Goal: Task Accomplishment & Management: Manage account settings

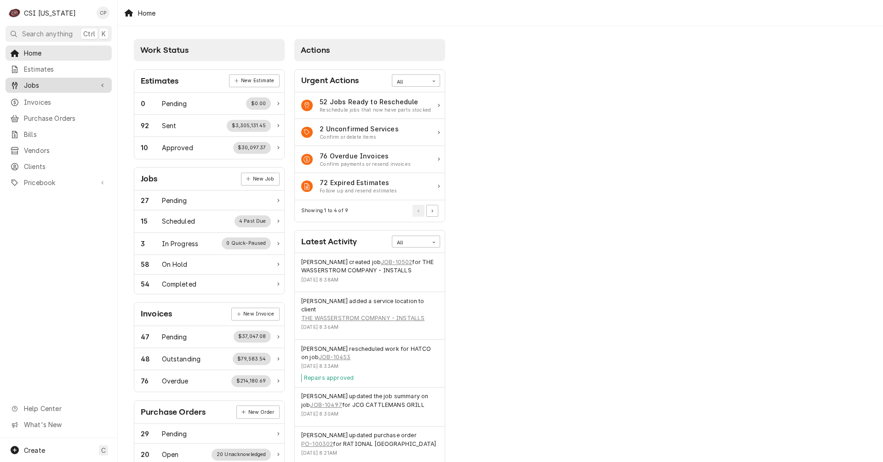
click at [43, 84] on span "Jobs" at bounding box center [58, 85] width 69 height 10
click at [37, 99] on span "Jobs" at bounding box center [65, 102] width 83 height 10
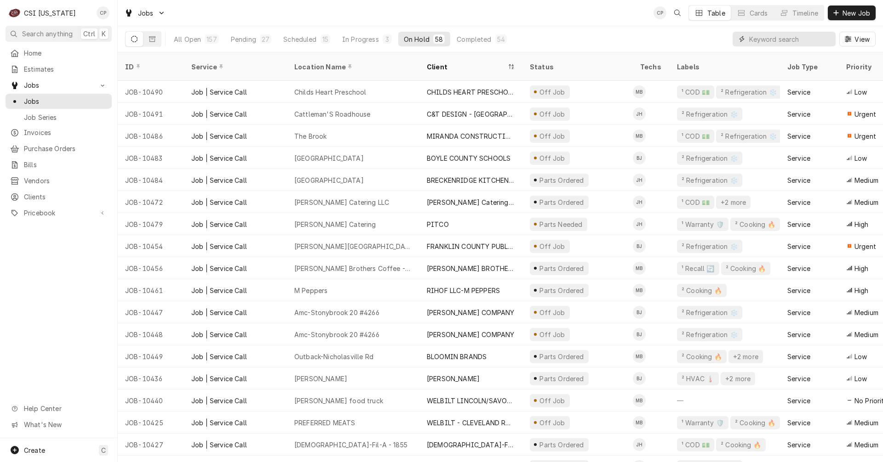
click at [792, 36] on input "Dynamic Content Wrapper" at bounding box center [790, 39] width 82 height 15
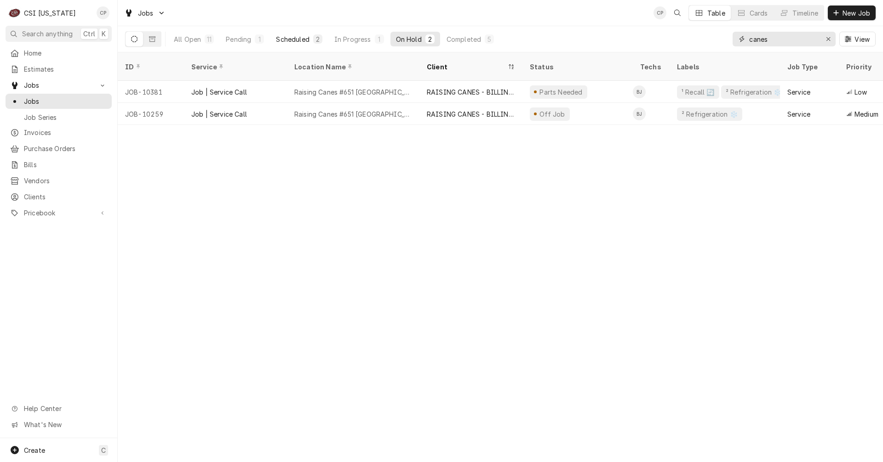
type input "canes"
click at [304, 41] on div "Scheduled" at bounding box center [292, 39] width 33 height 10
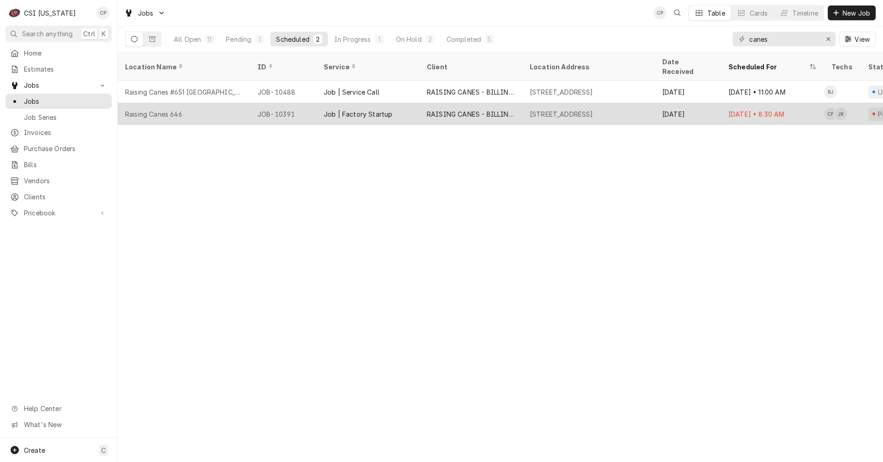
click at [364, 109] on div "Job | Factory Startup" at bounding box center [358, 114] width 69 height 10
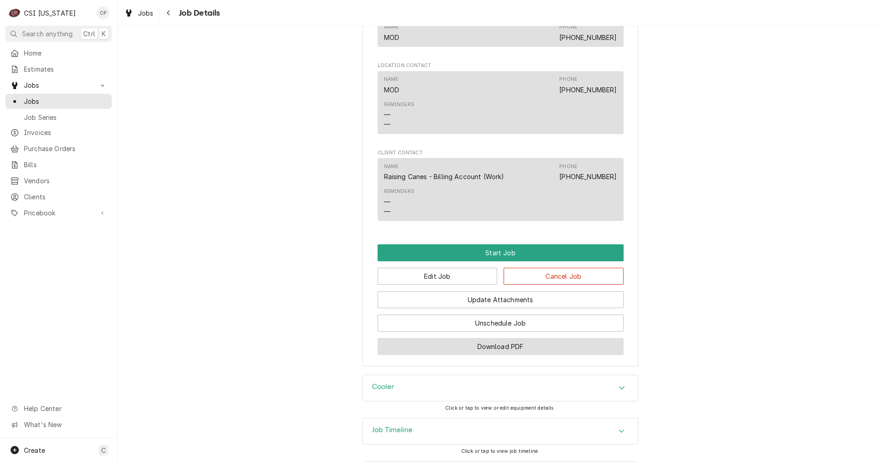
scroll to position [919, 0]
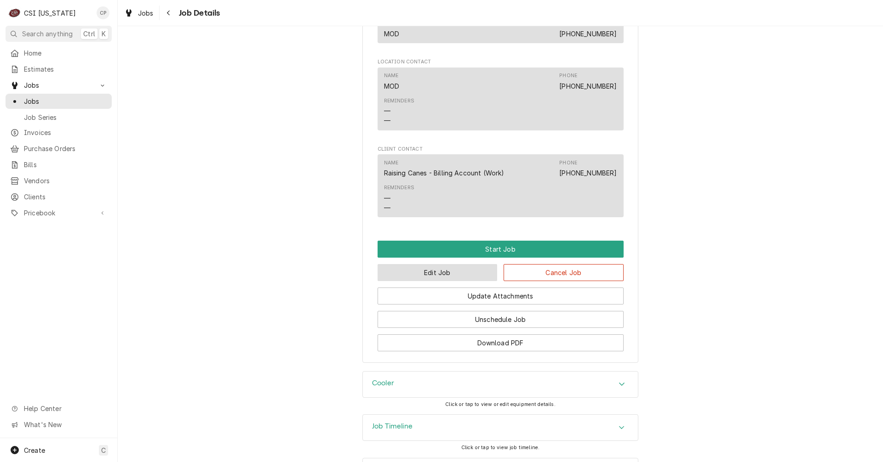
click at [431, 276] on button "Edit Job" at bounding box center [437, 272] width 120 height 17
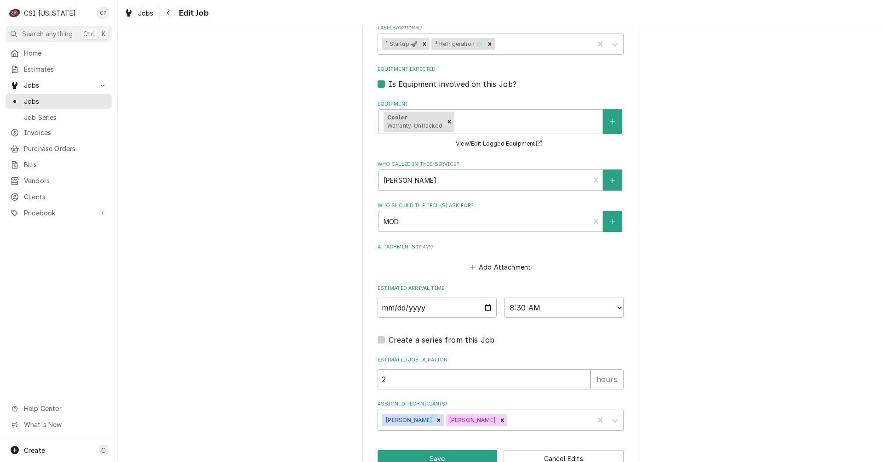
scroll to position [852, 0]
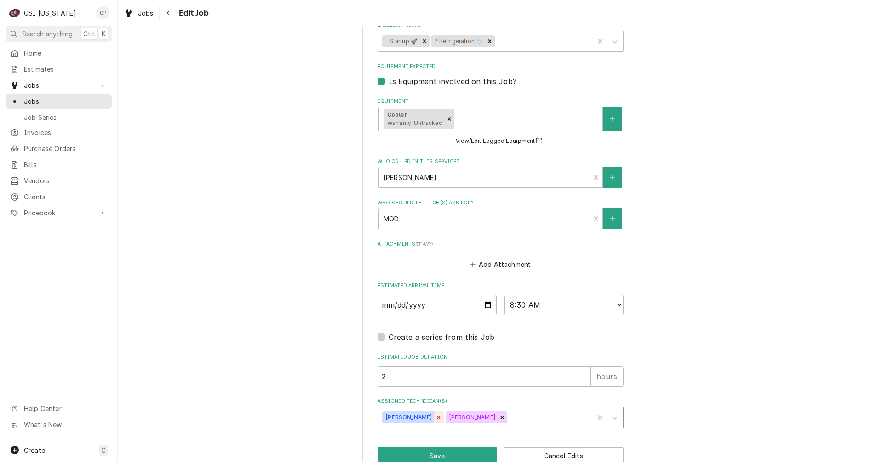
click at [435, 415] on icon "Remove Craig Pierce" at bounding box center [438, 418] width 6 height 6
click at [435, 415] on icon "Remove Jeff Kuehl" at bounding box center [438, 418] width 6 height 6
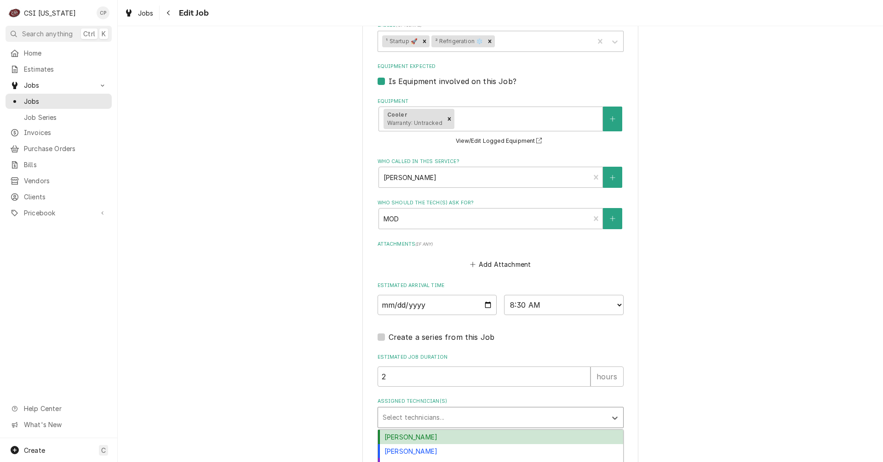
click at [411, 410] on div "Assigned Technician(s)" at bounding box center [492, 418] width 219 height 17
type textarea "x"
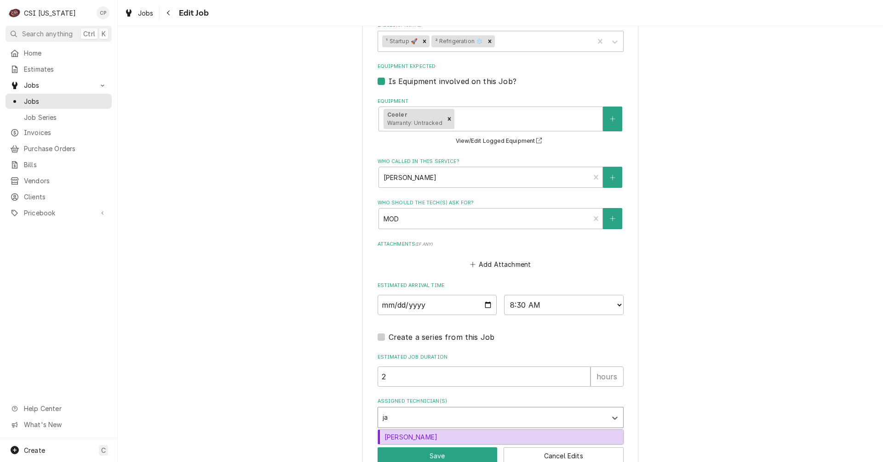
type input "jay"
click at [405, 430] on div "Jay Maiden" at bounding box center [500, 437] width 245 height 14
type textarea "x"
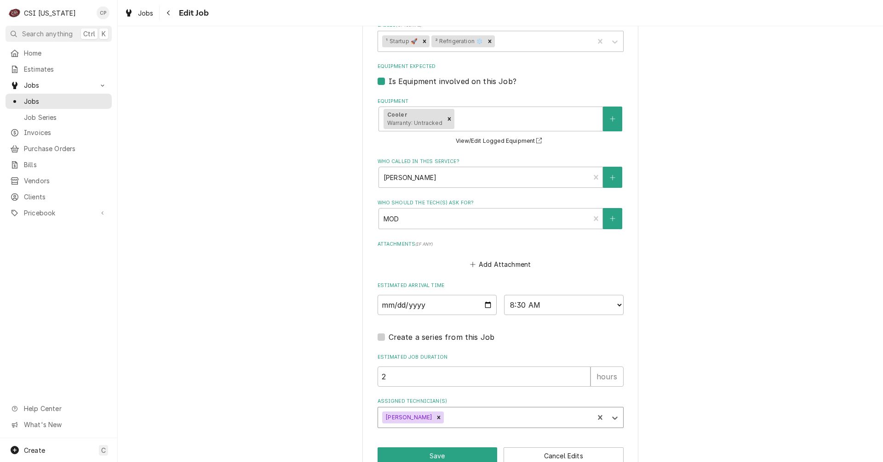
type textarea "x"
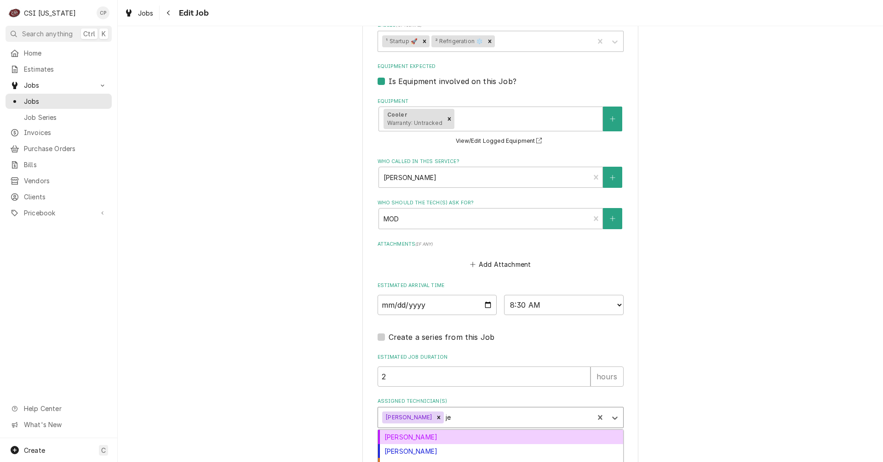
type input "jes"
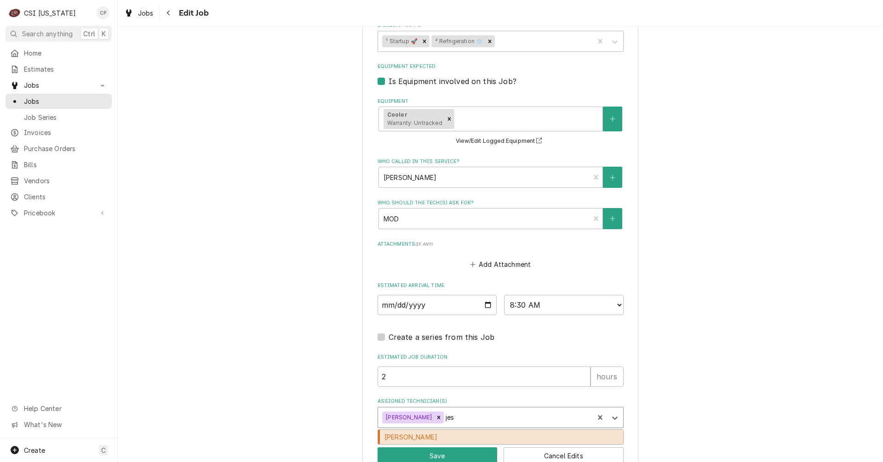
click at [418, 430] on div "Jesus Salas" at bounding box center [500, 437] width 245 height 14
type textarea "x"
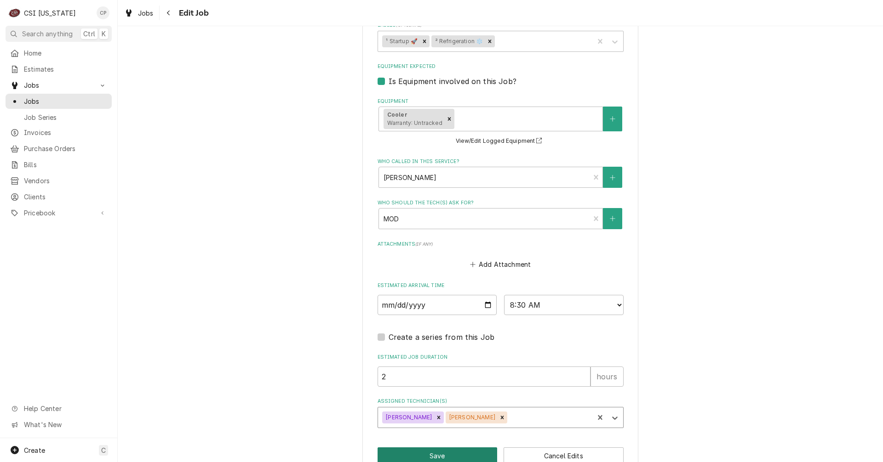
type textarea "x"
click at [617, 295] on select "AM / PM 6:00 AM 6:15 AM 6:30 AM 6:45 AM 7:00 AM 7:15 AM 7:30 AM 7:45 AM 8:00 AM…" at bounding box center [564, 305] width 120 height 20
select select "08:45:00"
click at [504, 295] on select "AM / PM 6:00 AM 6:15 AM 6:30 AM 6:45 AM 7:00 AM 7:15 AM 7:30 AM 7:45 AM 8:00 AM…" at bounding box center [564, 305] width 120 height 20
type textarea "x"
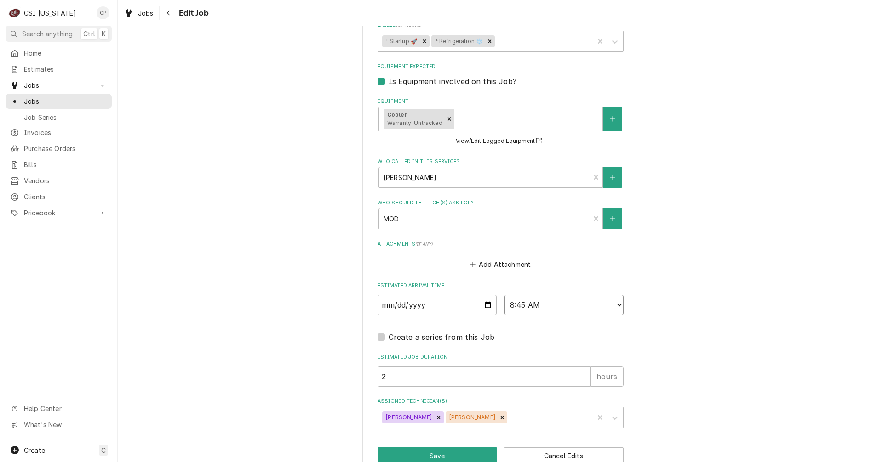
click at [616, 295] on select "AM / PM 6:00 AM 6:15 AM 6:30 AM 6:45 AM 7:00 AM 7:15 AM 7:30 AM 7:45 AM 8:00 AM…" at bounding box center [564, 305] width 120 height 20
select select "09:00:00"
click at [504, 295] on select "AM / PM 6:00 AM 6:15 AM 6:30 AM 6:45 AM 7:00 AM 7:15 AM 7:30 AM 7:45 AM 8:00 AM…" at bounding box center [564, 305] width 120 height 20
click at [447, 448] on button "Save" at bounding box center [437, 456] width 120 height 17
type textarea "x"
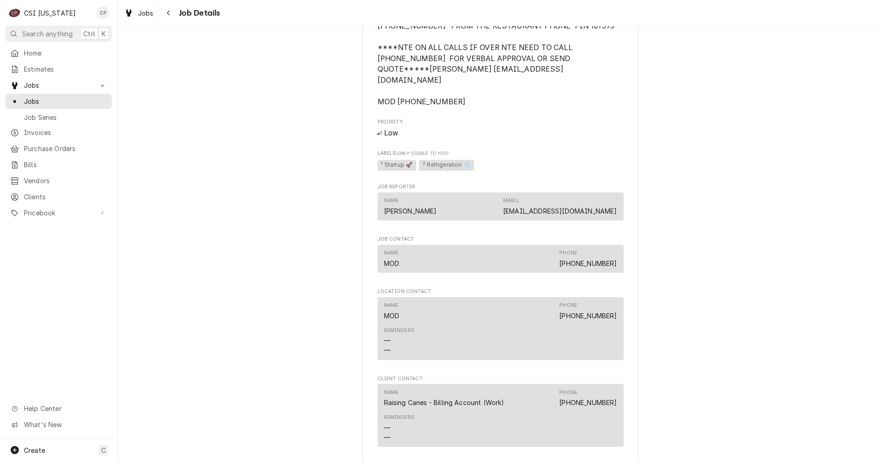
scroll to position [959, 0]
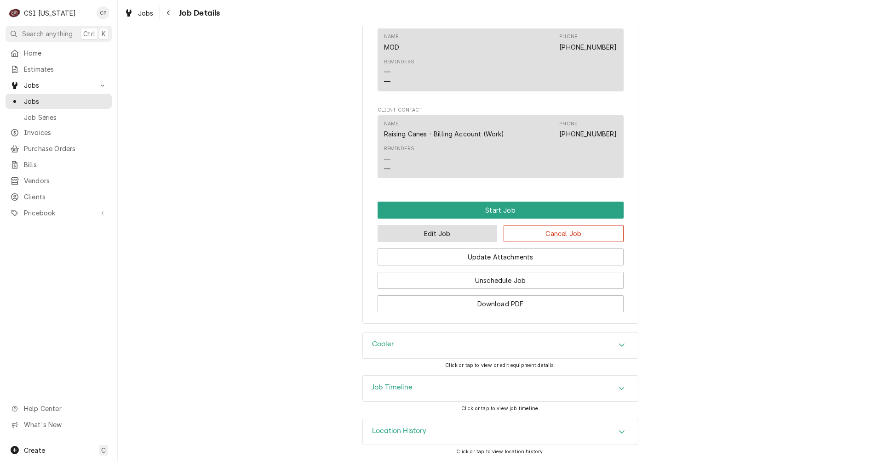
click at [432, 234] on button "Edit Job" at bounding box center [437, 233] width 120 height 17
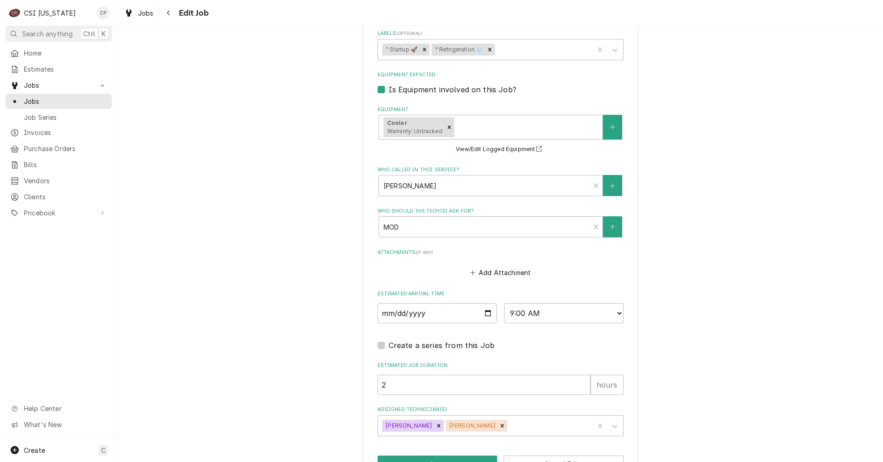
scroll to position [852, 0]
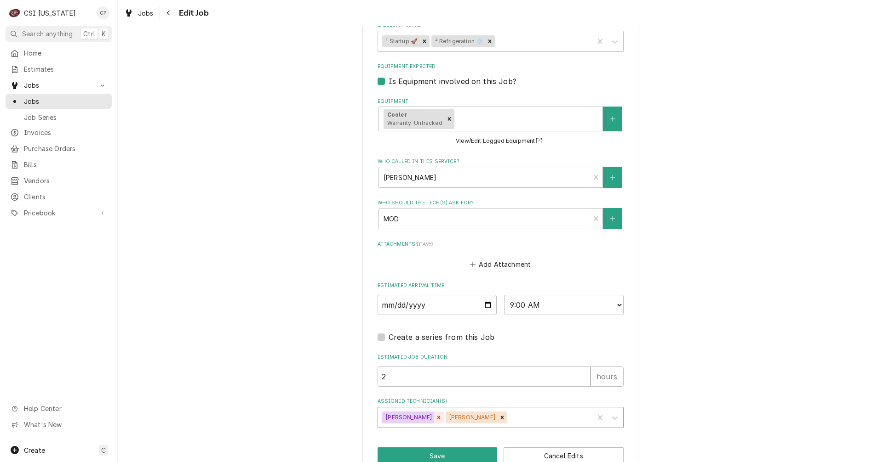
click at [435, 415] on icon "Remove Jay Maiden" at bounding box center [438, 418] width 6 height 6
click at [445, 410] on div "Assigned Technician(s)" at bounding box center [516, 418] width 143 height 17
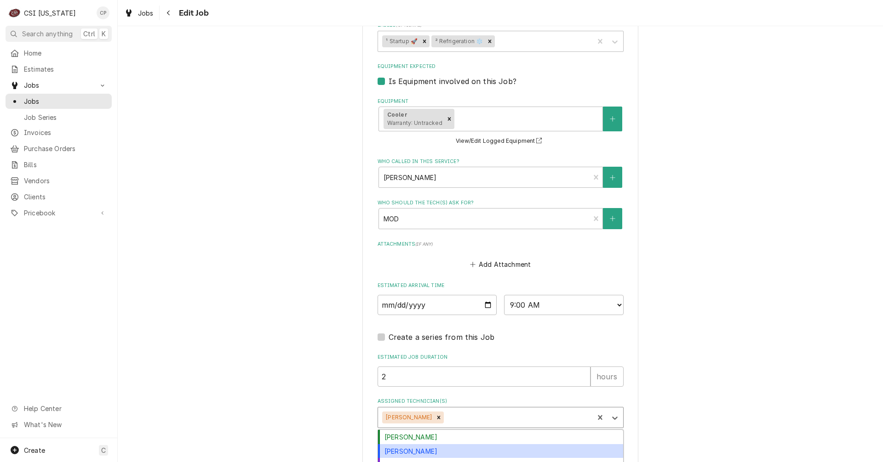
click at [418, 445] on div "[PERSON_NAME]" at bounding box center [500, 452] width 245 height 14
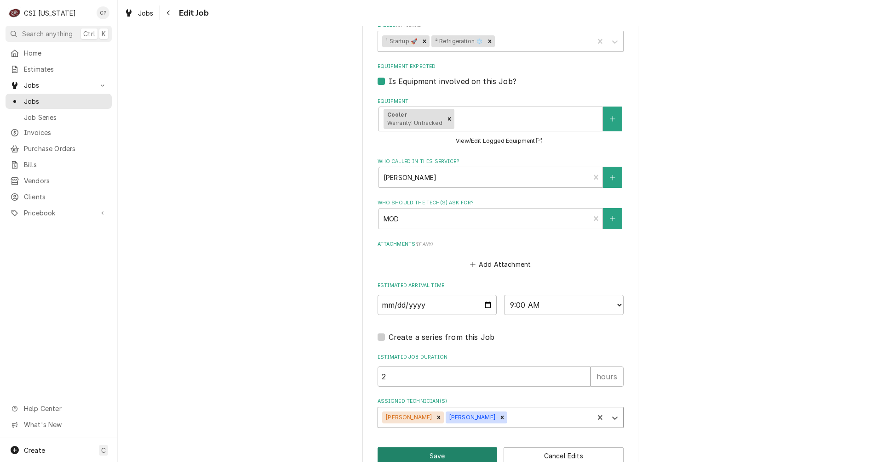
click at [428, 448] on button "Save" at bounding box center [437, 456] width 120 height 17
type textarea "x"
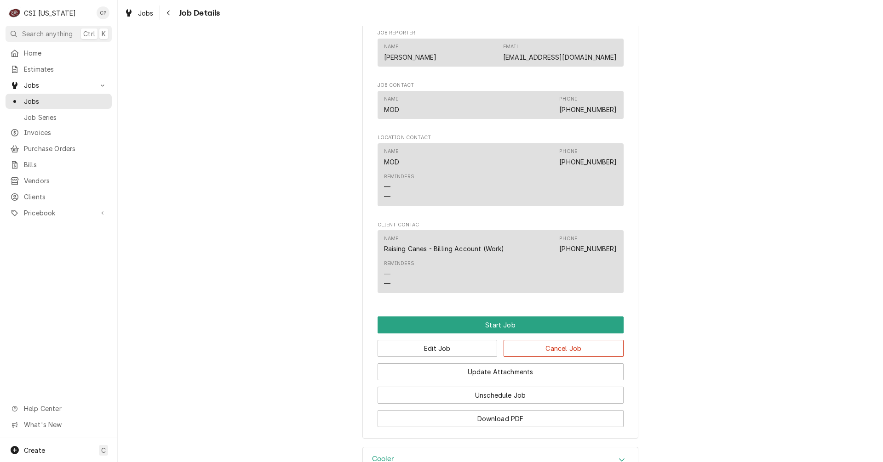
scroll to position [959, 0]
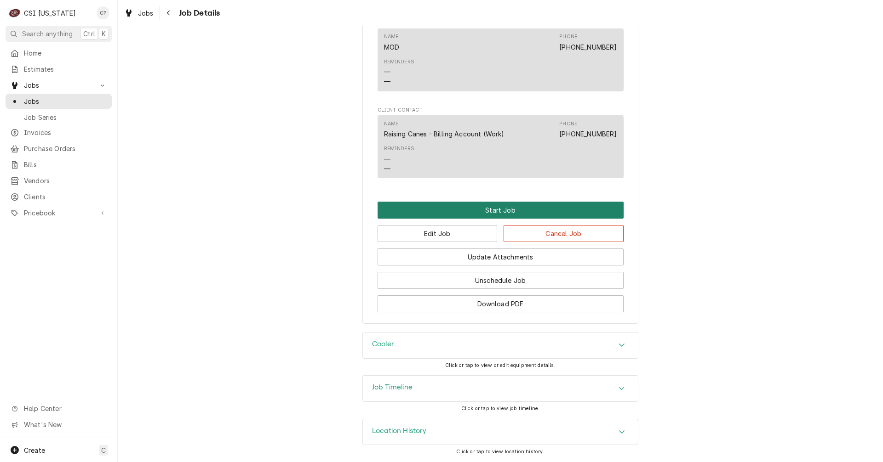
click at [495, 212] on button "Start Job" at bounding box center [500, 210] width 246 height 17
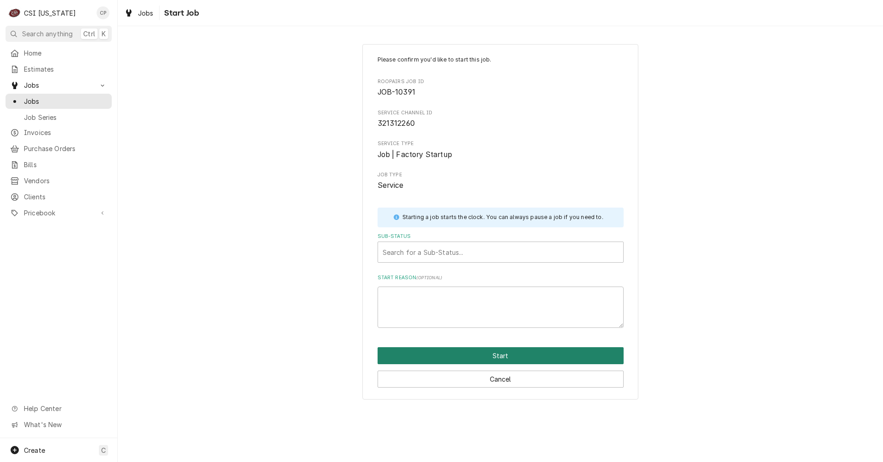
click at [497, 356] on button "Start" at bounding box center [500, 356] width 246 height 17
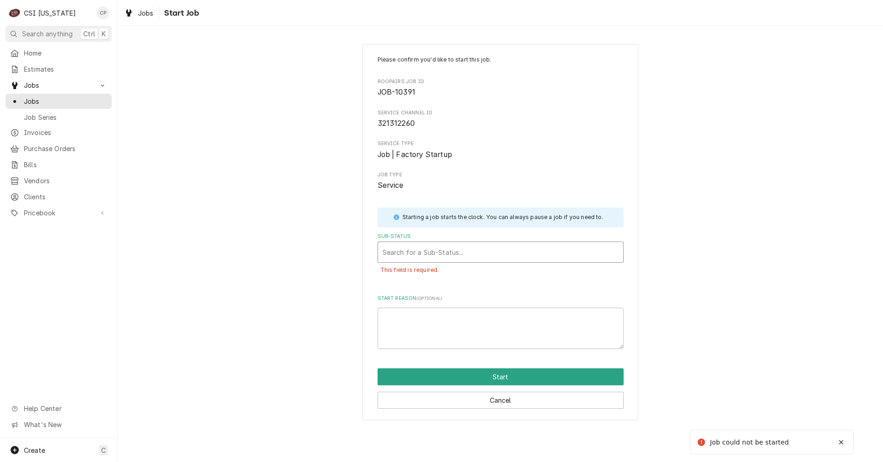
click at [445, 248] on div "Sub-Status" at bounding box center [501, 252] width 236 height 17
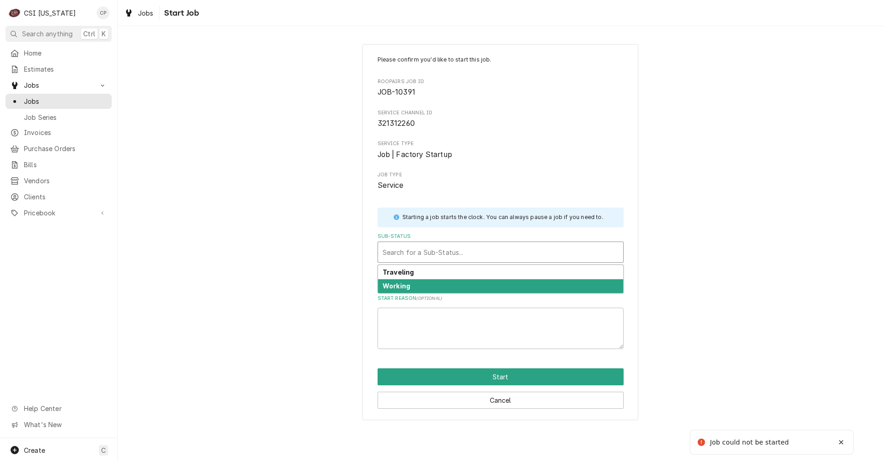
click at [410, 285] on div "Working" at bounding box center [500, 287] width 245 height 14
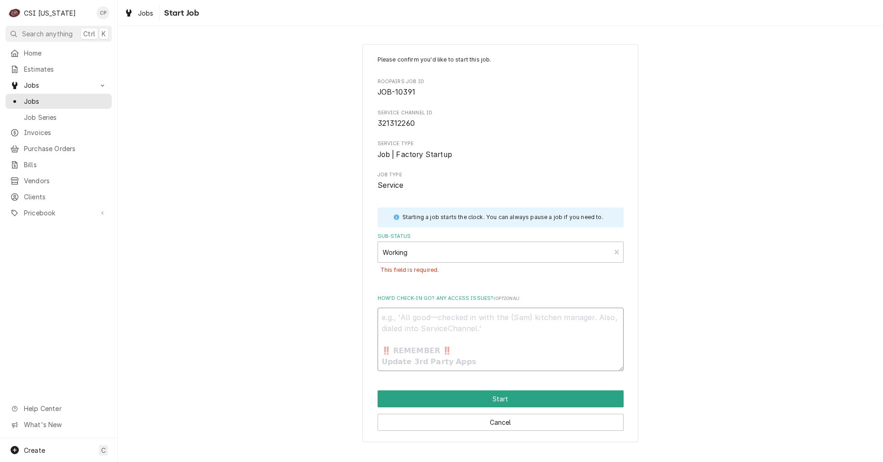
click at [430, 324] on textarea "How’d check-in go? Any access issues? ( optional )" at bounding box center [500, 339] width 246 height 63
click at [503, 398] on button "Start" at bounding box center [500, 399] width 246 height 17
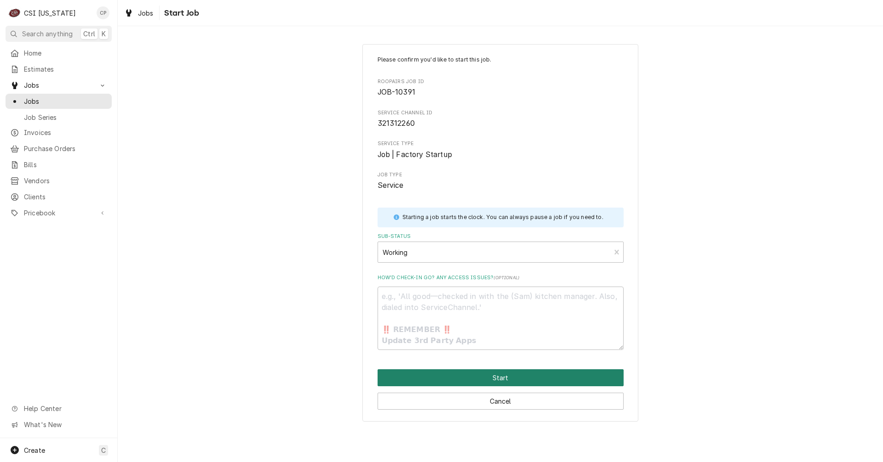
type textarea "x"
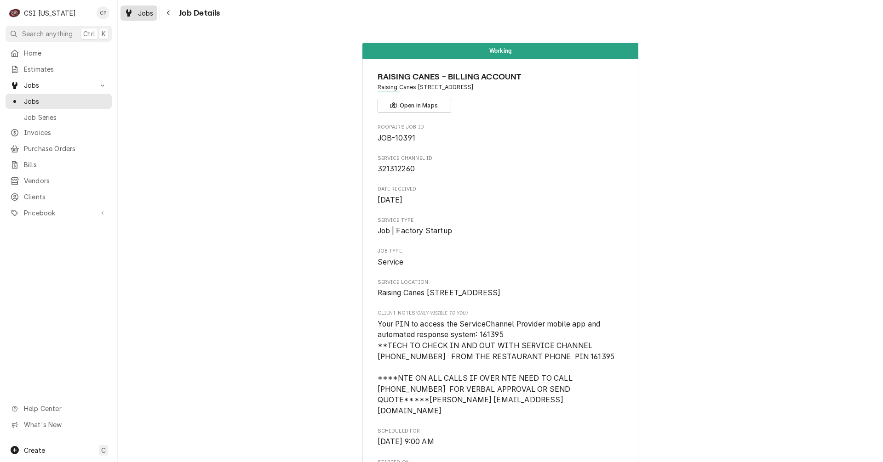
click at [152, 16] on span "Jobs" at bounding box center [146, 13] width 16 height 10
